Goal: Task Accomplishment & Management: Complete application form

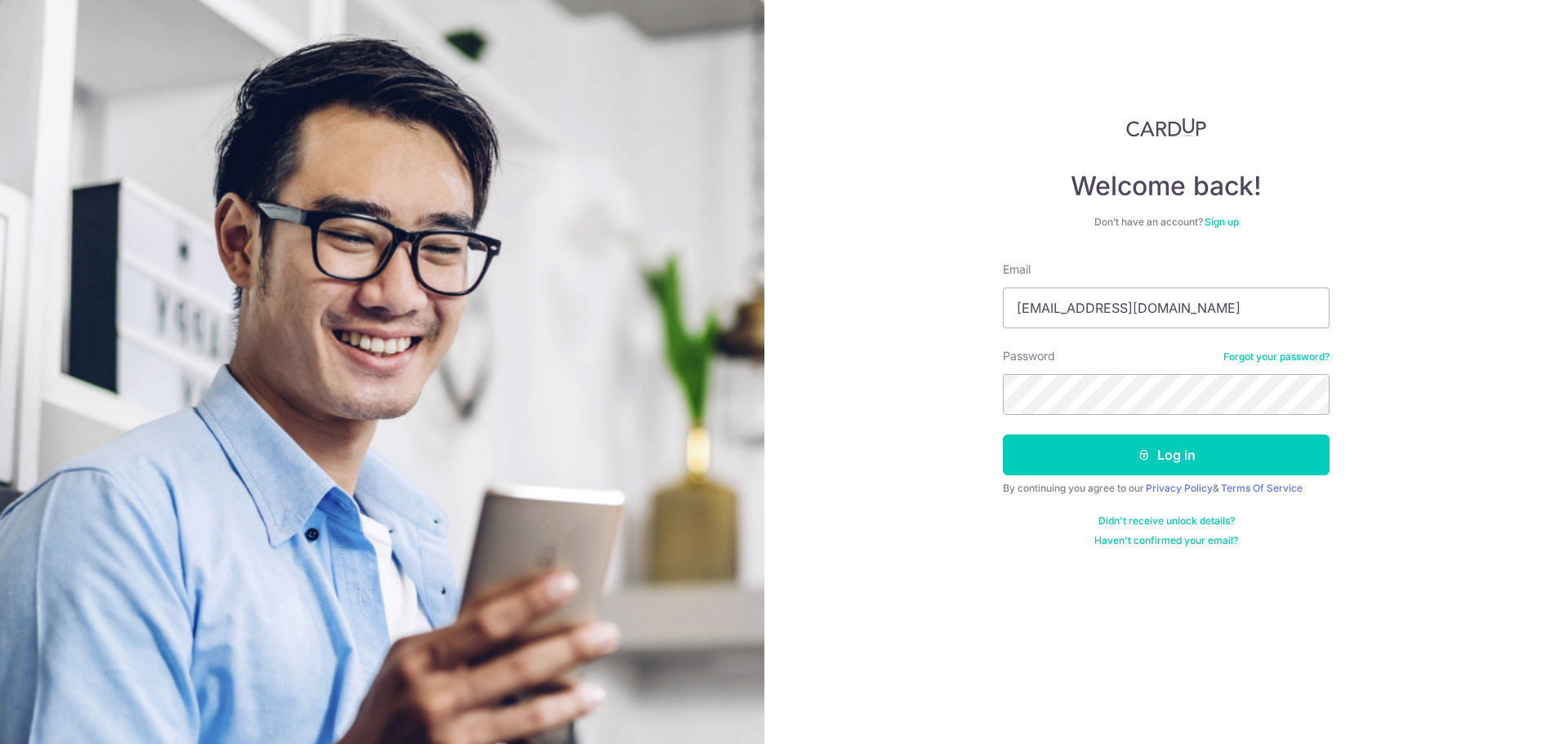
click at [1003, 435] on button "Log in" at bounding box center [1165, 454] width 327 height 41
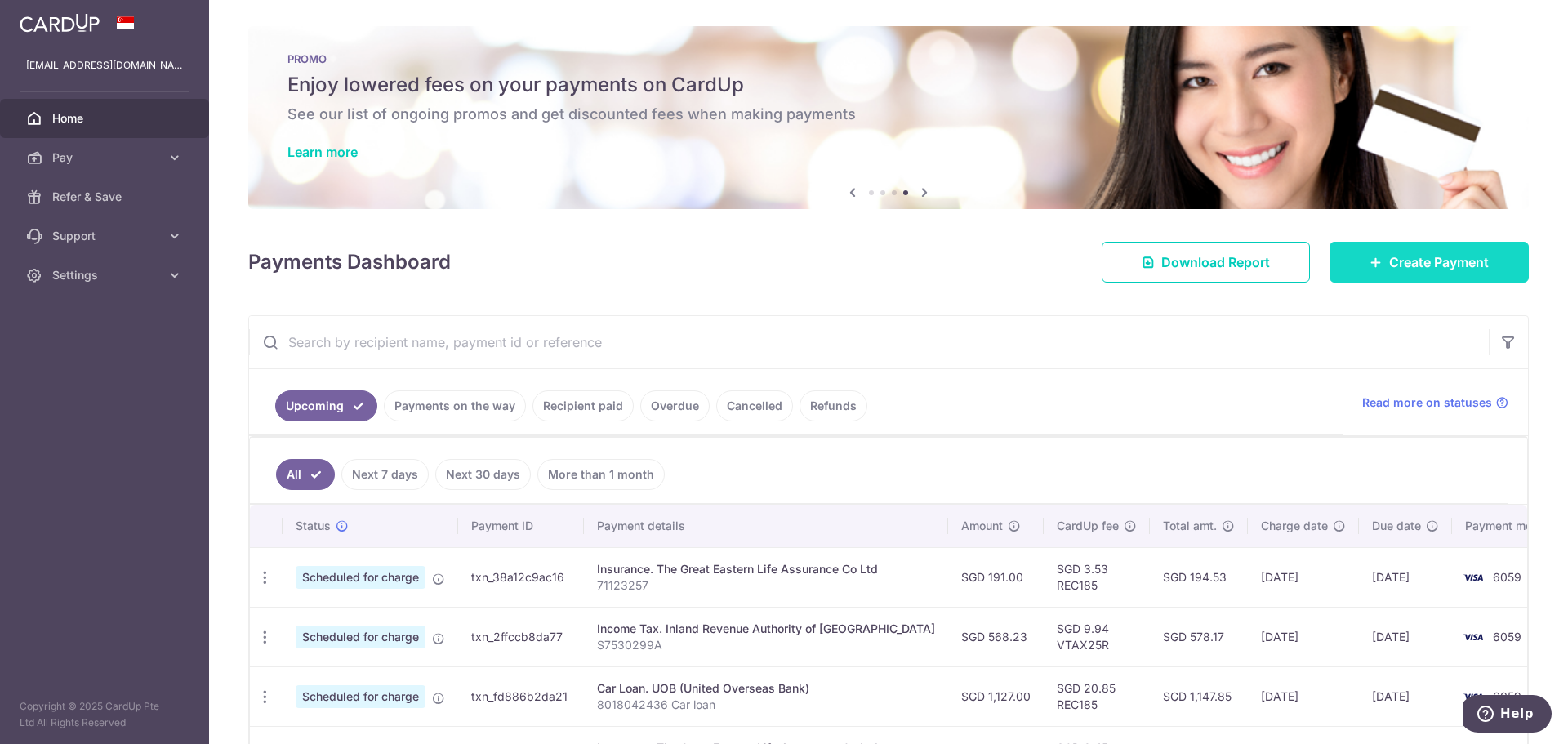
click at [1398, 262] on span "Create Payment" at bounding box center [1440, 262] width 100 height 20
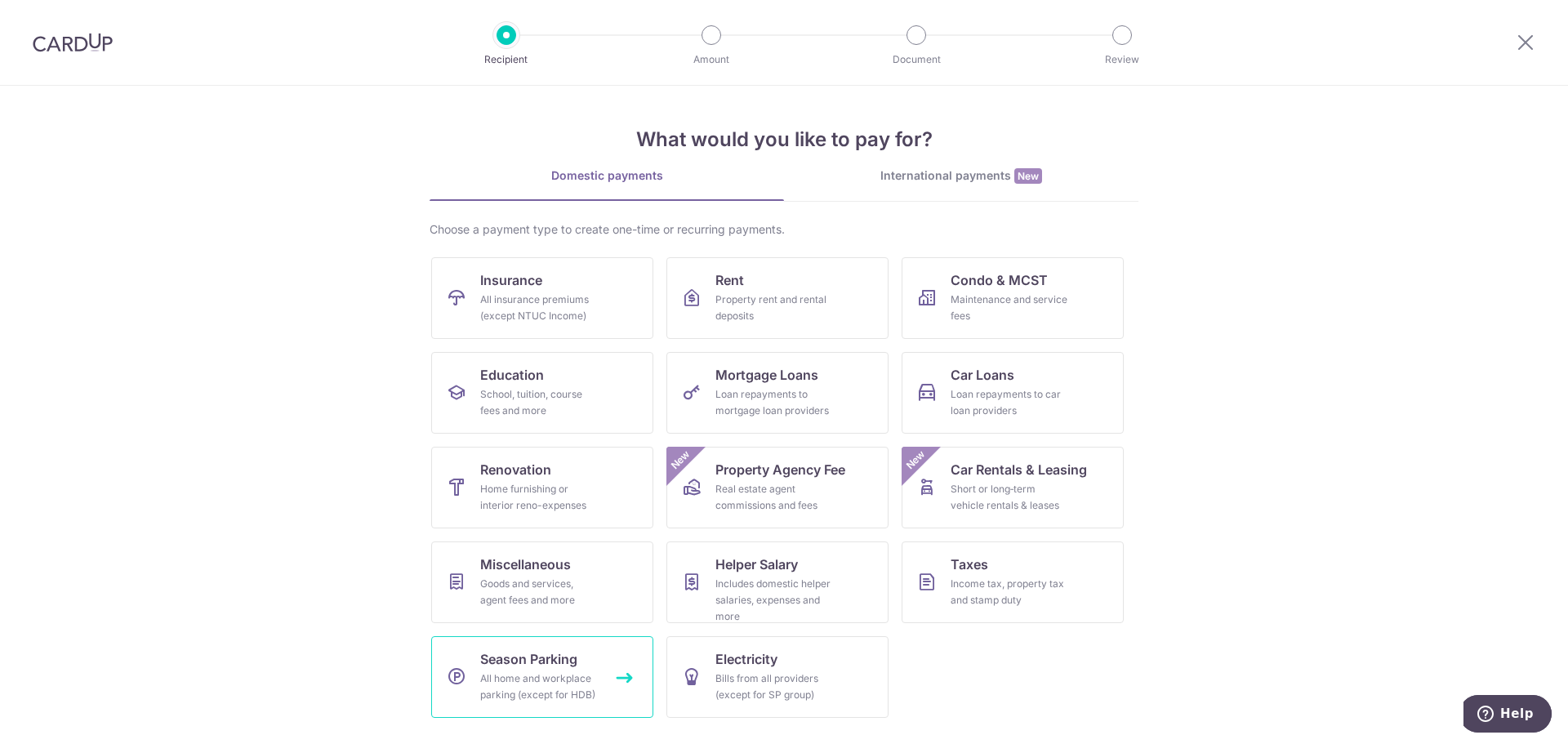
click at [554, 696] on div "All home and workplace parking (except for HDB)" at bounding box center [539, 687] width 117 height 33
click at [995, 316] on div "Maintenance and service fees" at bounding box center [1009, 308] width 117 height 33
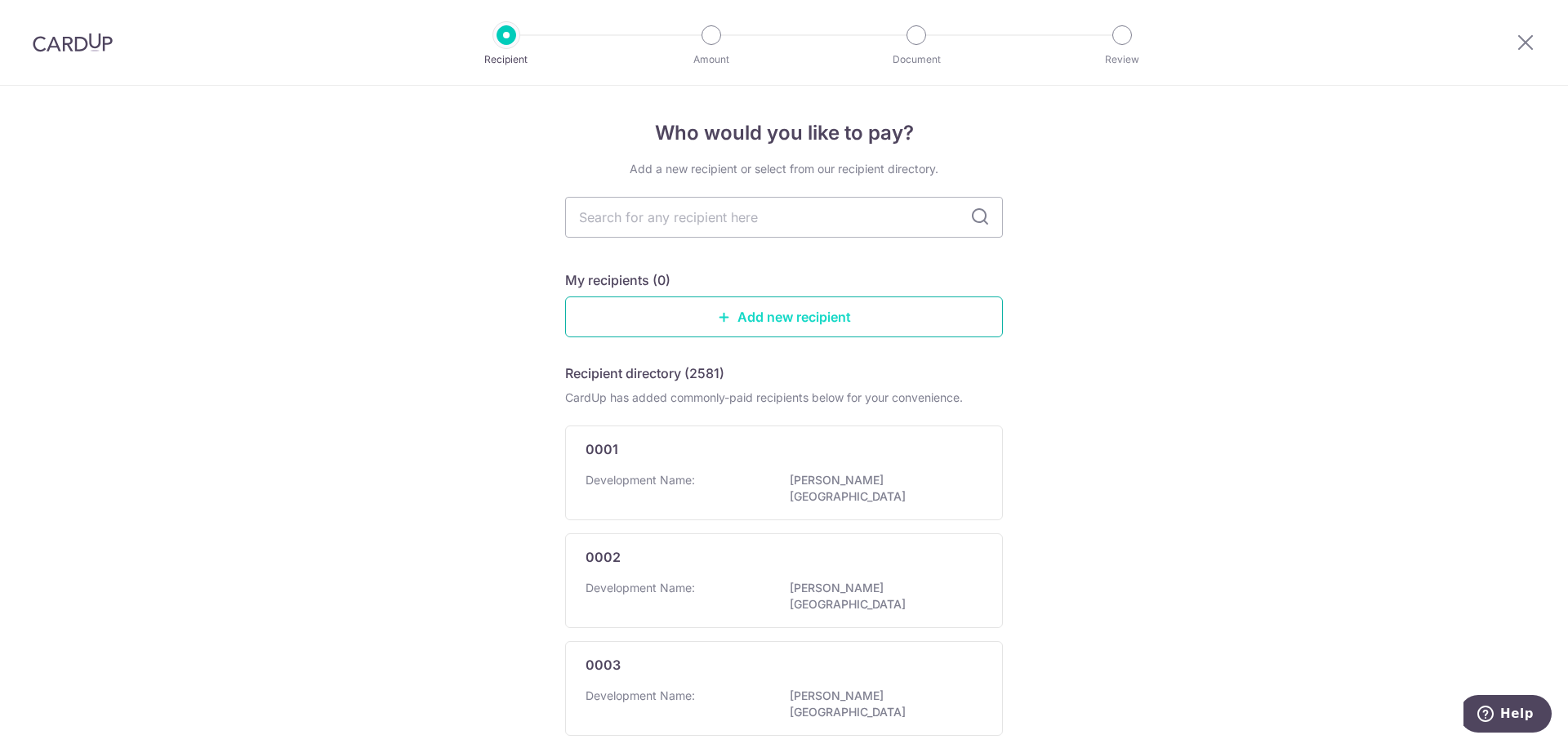
click at [827, 322] on link "Add new recipient" at bounding box center [784, 316] width 438 height 41
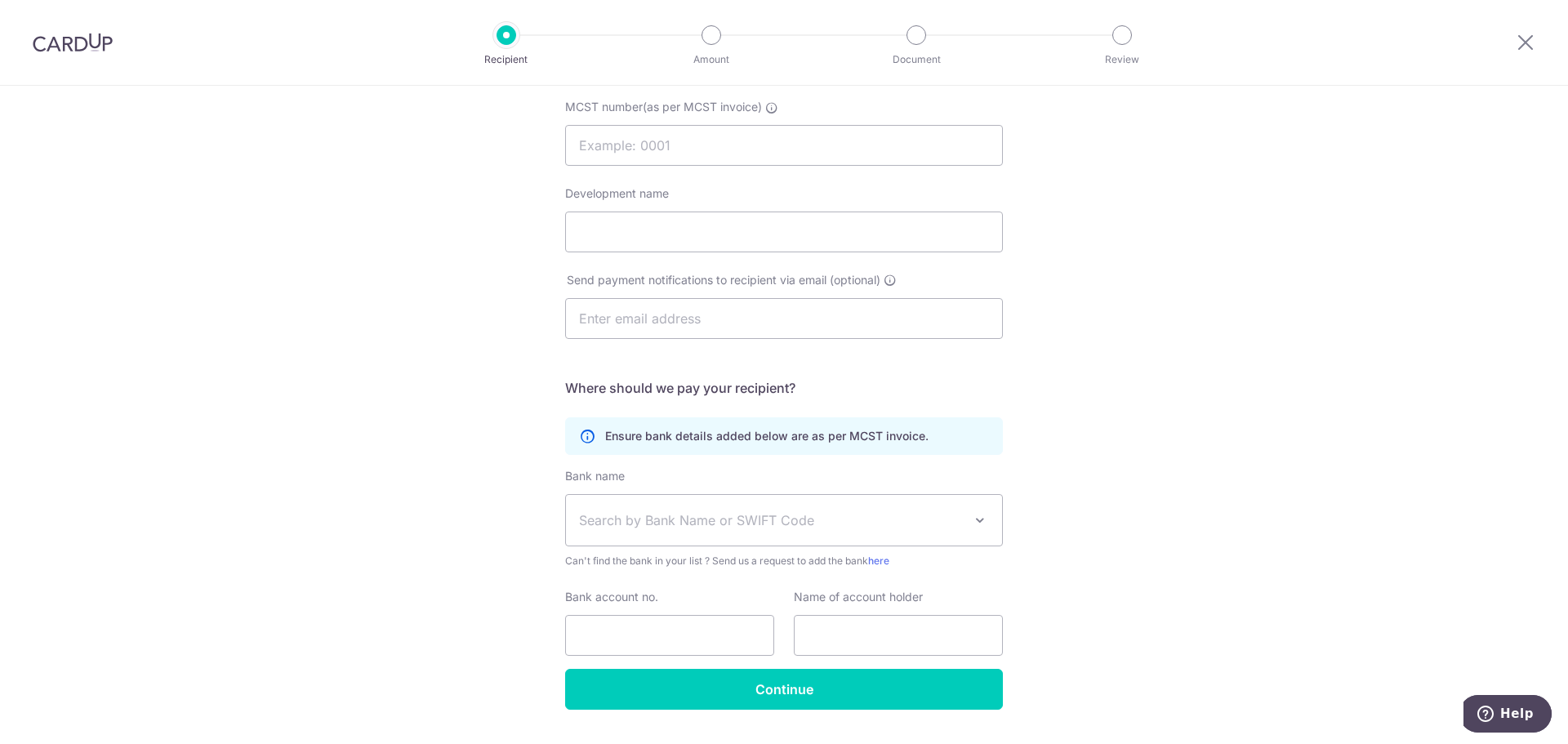
scroll to position [206, 0]
